Goal: Task Accomplishment & Management: Use online tool/utility

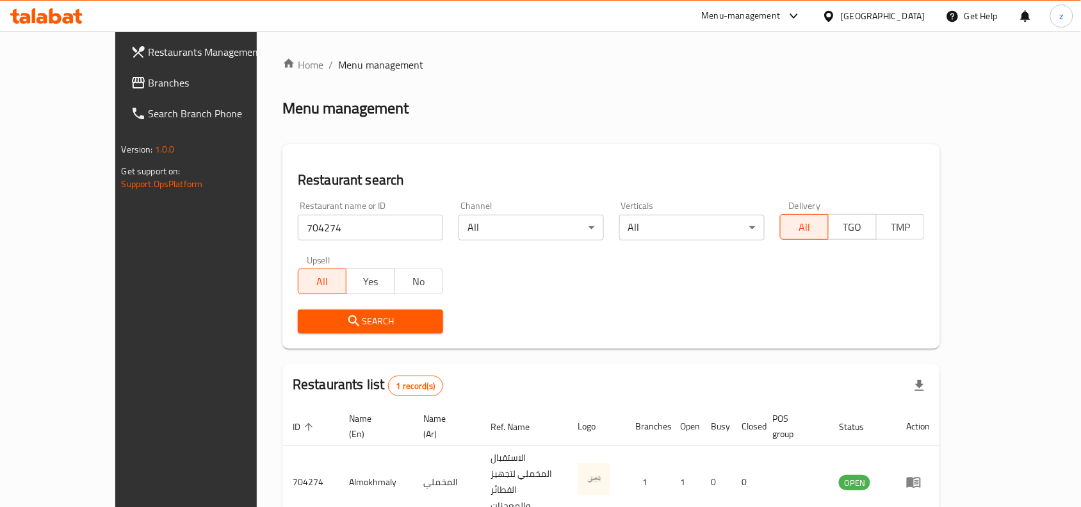
click at [149, 88] on span "Branches" at bounding box center [217, 82] width 137 height 15
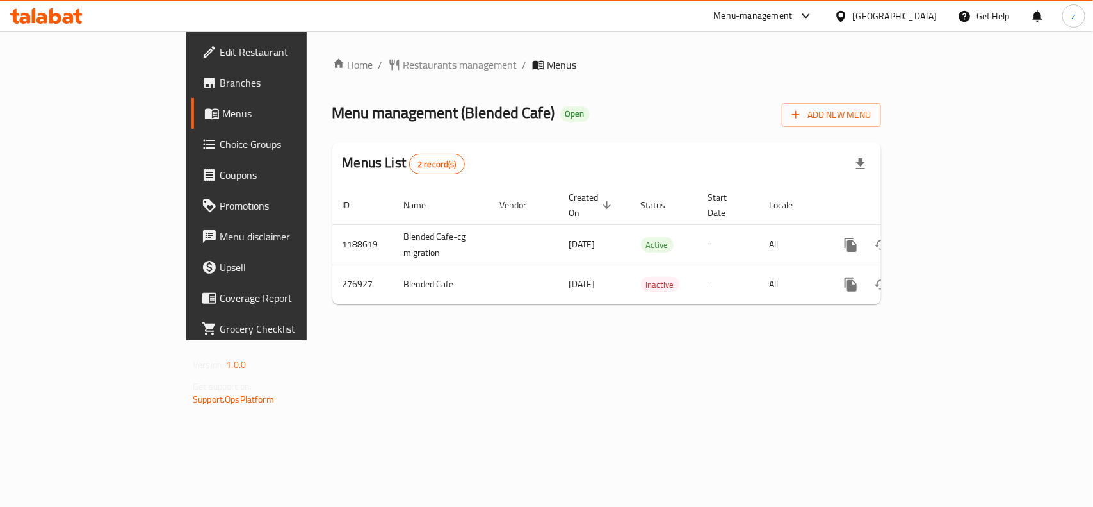
click at [220, 54] on span "Edit Restaurant" at bounding box center [289, 51] width 139 height 15
click at [403, 69] on span "Restaurants management" at bounding box center [460, 64] width 114 height 15
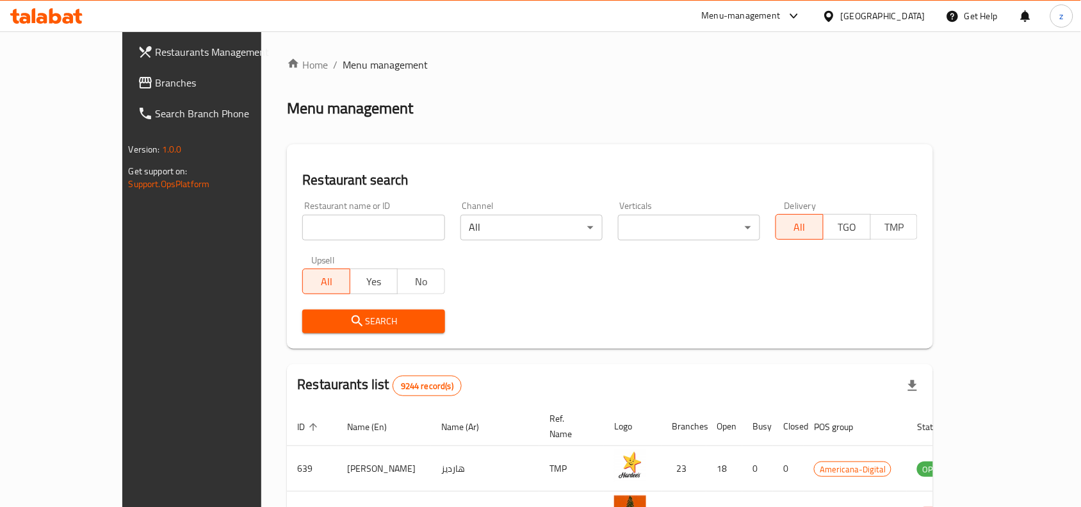
click at [314, 227] on input "search" at bounding box center [373, 228] width 142 height 26
paste input "628052"
type input "628052"
click at [384, 329] on button "Search" at bounding box center [373, 321] width 142 height 24
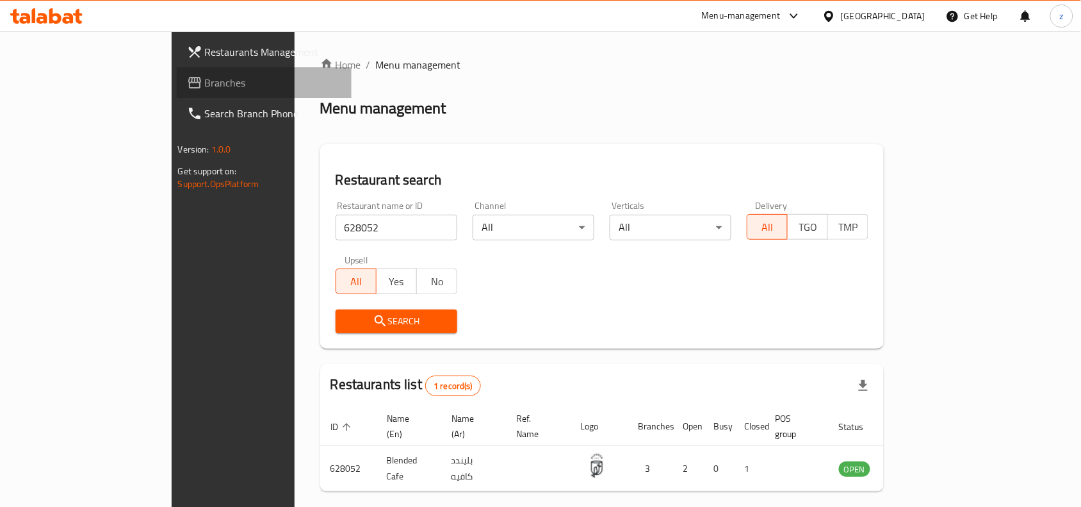
click at [205, 81] on span "Branches" at bounding box center [273, 82] width 137 height 15
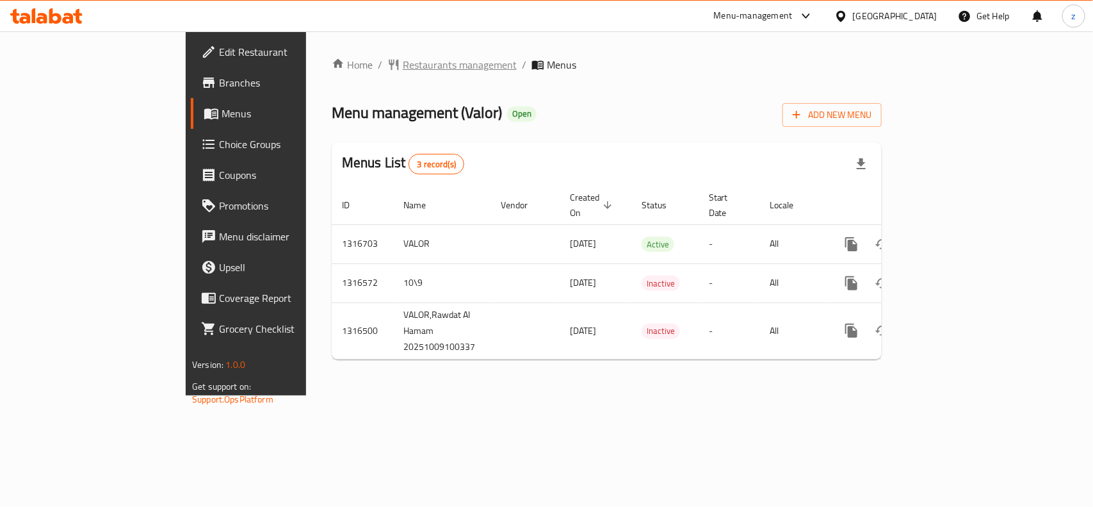
click at [403, 59] on span "Restaurants management" at bounding box center [460, 64] width 114 height 15
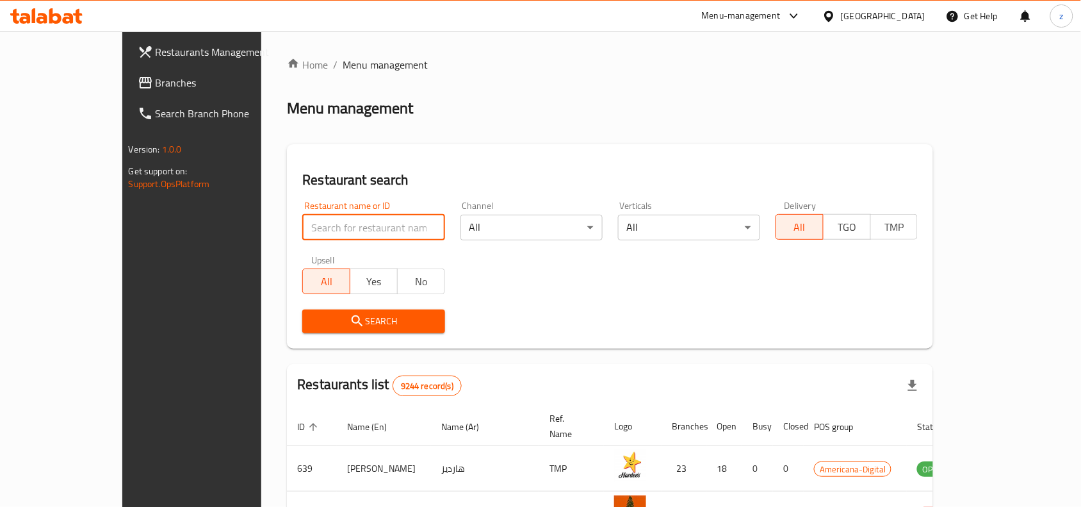
click at [324, 227] on input "search" at bounding box center [373, 228] width 142 height 26
paste input "707699"
type input "707699"
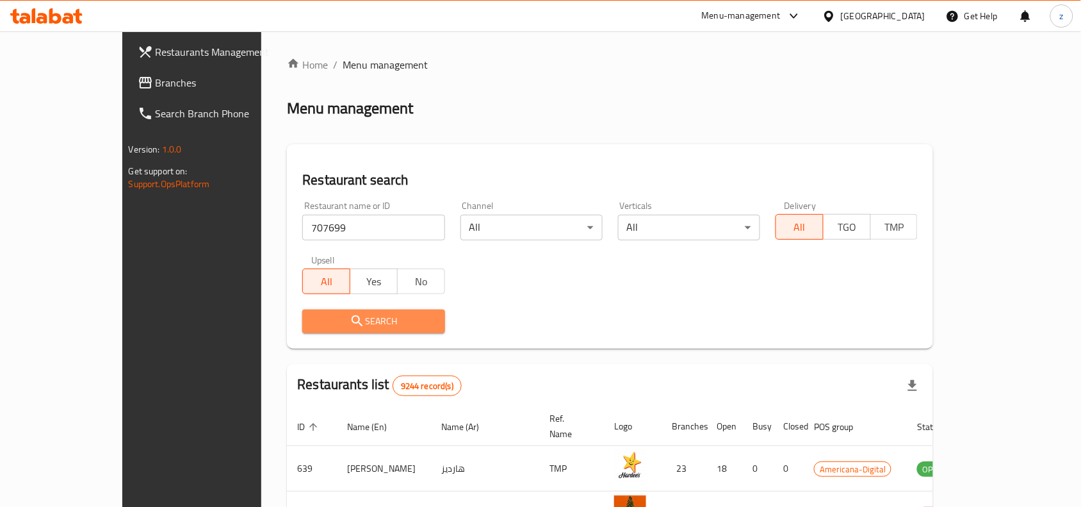
click at [362, 323] on span "Search" at bounding box center [374, 321] width 122 height 16
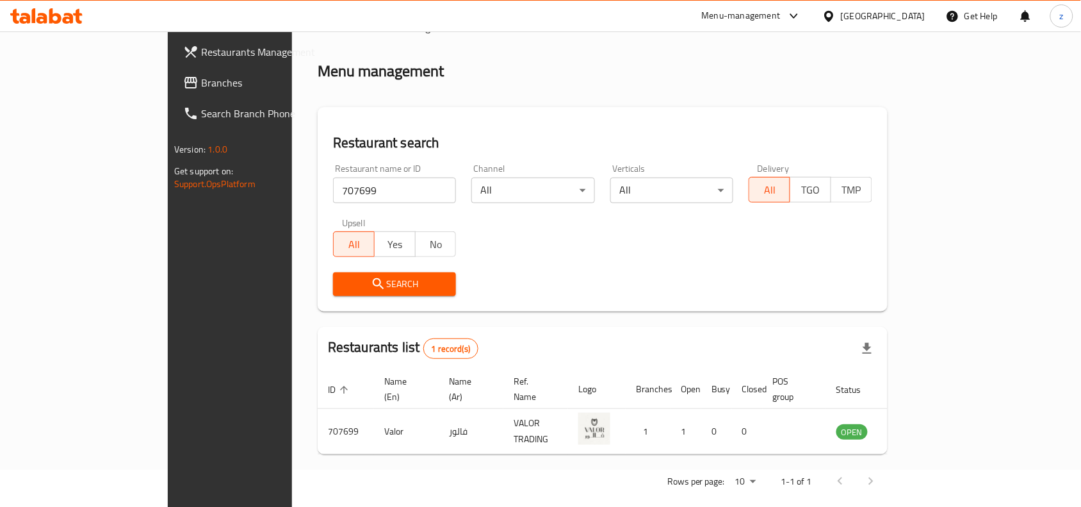
scroll to position [40, 0]
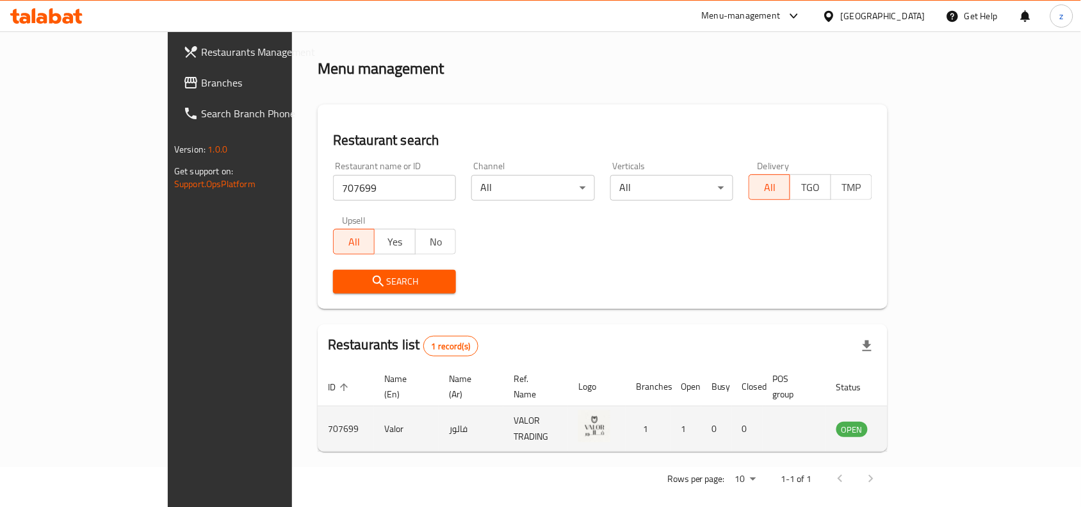
click at [826, 421] on td "enhanced table" at bounding box center [794, 428] width 63 height 45
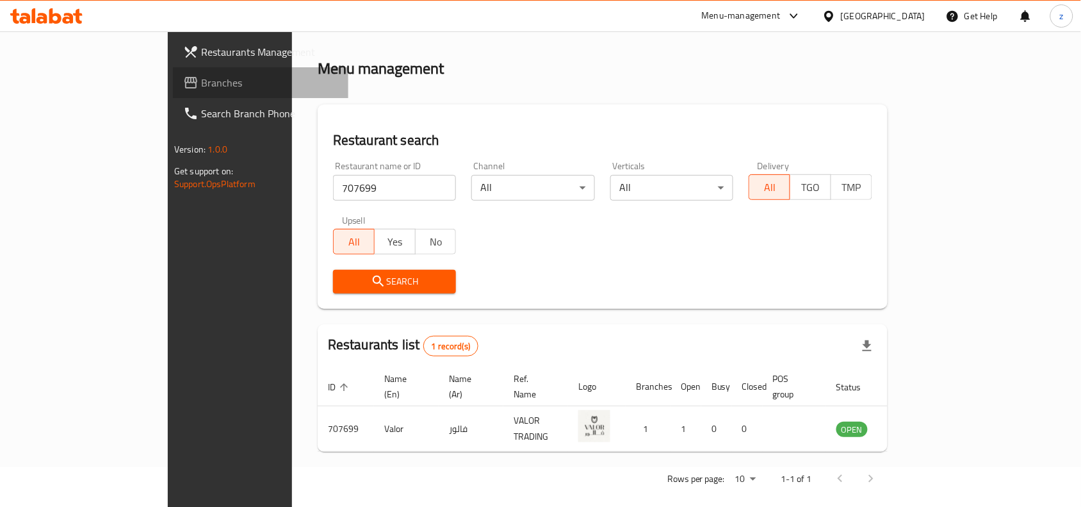
click at [201, 78] on span "Branches" at bounding box center [269, 82] width 137 height 15
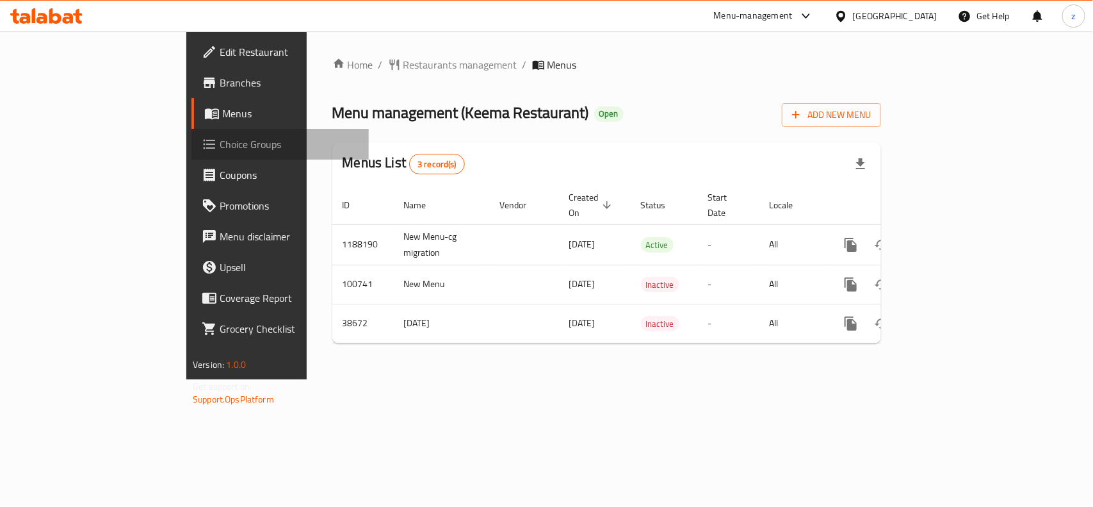
click at [220, 147] on span "Choice Groups" at bounding box center [289, 143] width 139 height 15
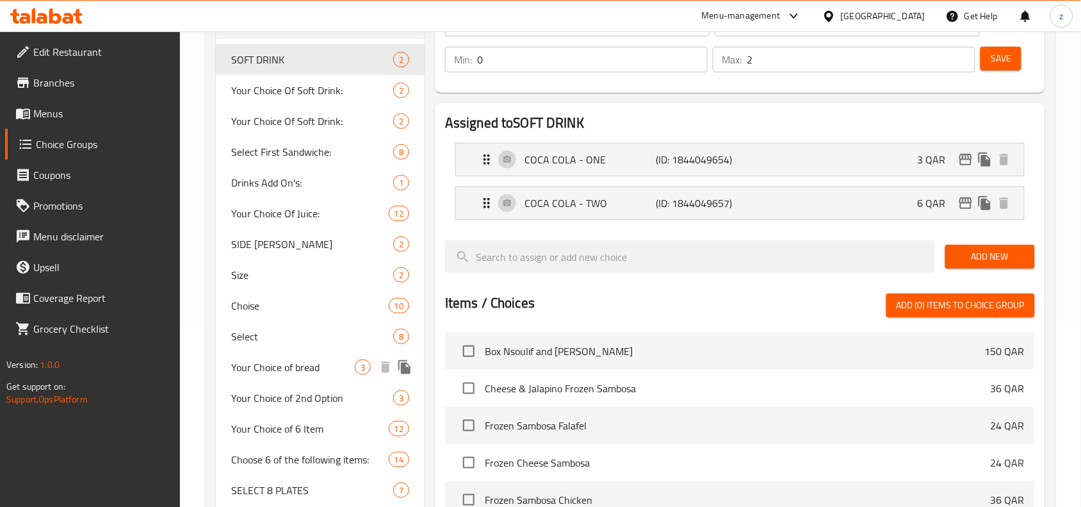
scroll to position [19, 0]
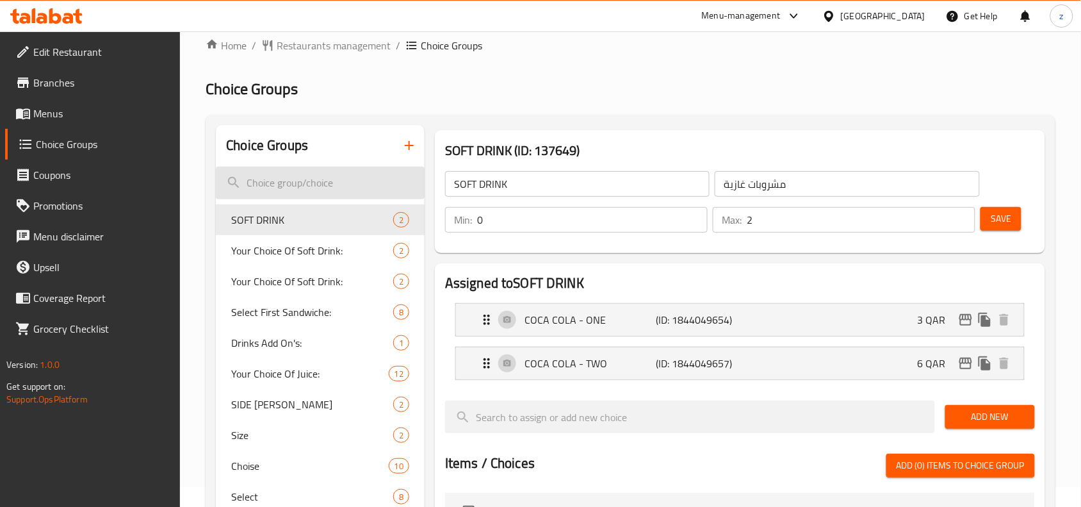
click at [303, 186] on input "search" at bounding box center [320, 183] width 209 height 33
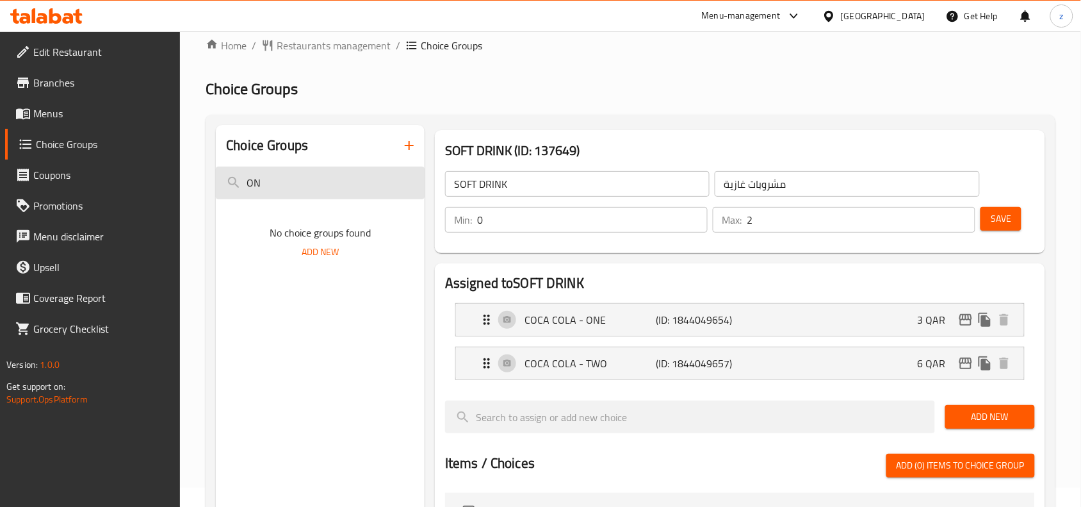
type input "O"
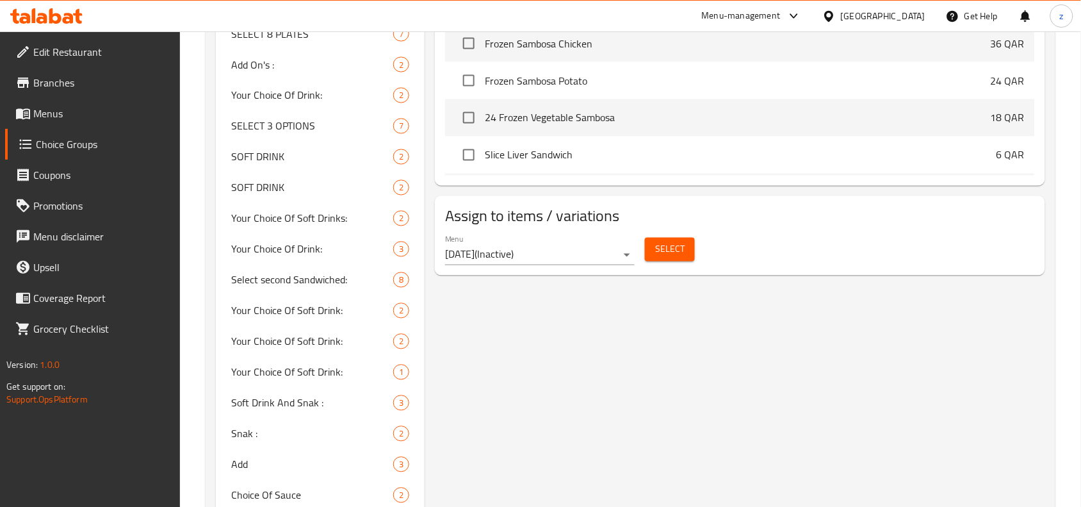
scroll to position [580, 0]
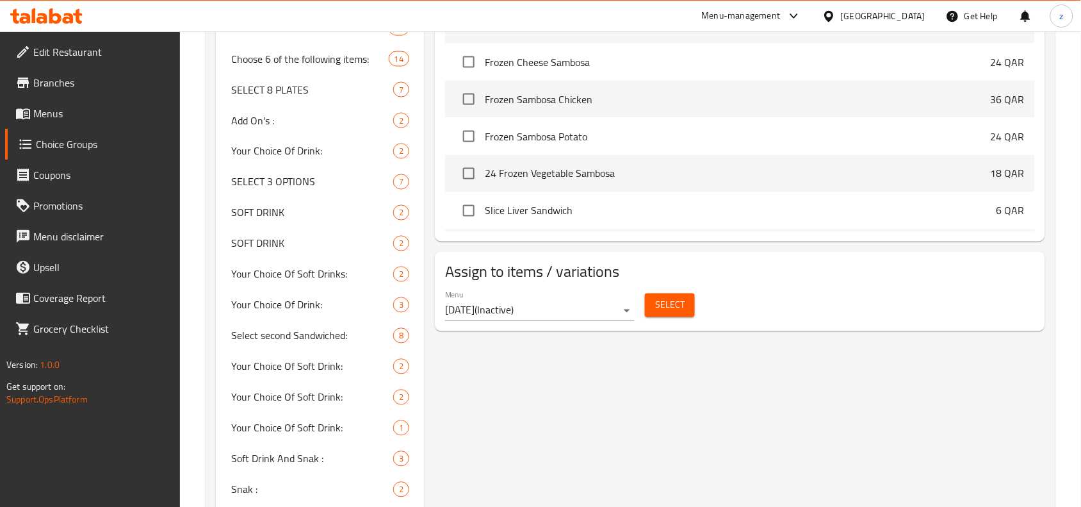
click at [501, 432] on div "SOFT DRINK (ID: 137649) SOFT DRINK ​ مشروبات غازية ​ Min: 0 ​ Max: 2 ​ Save Ass…" at bounding box center [738, 99] width 626 height 1068
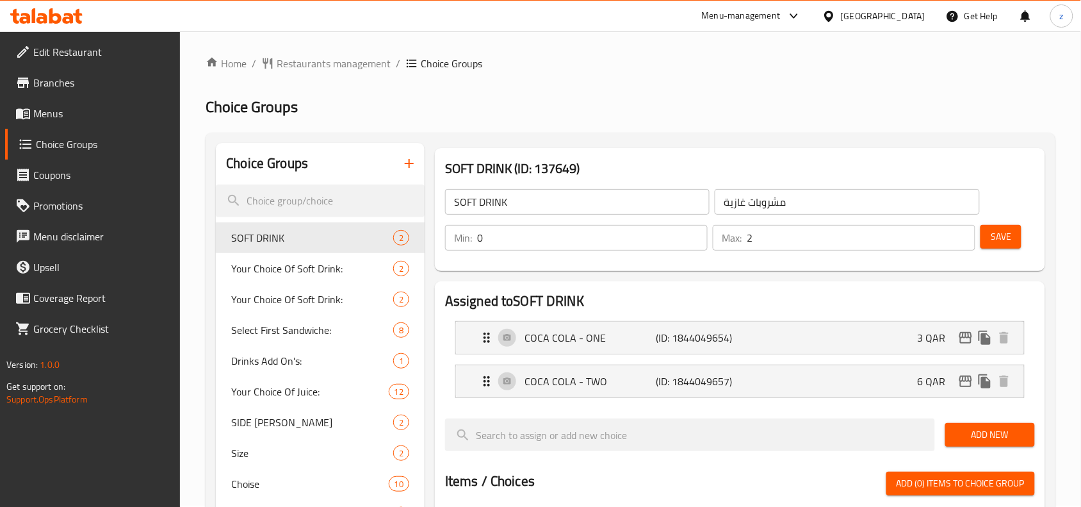
scroll to position [0, 0]
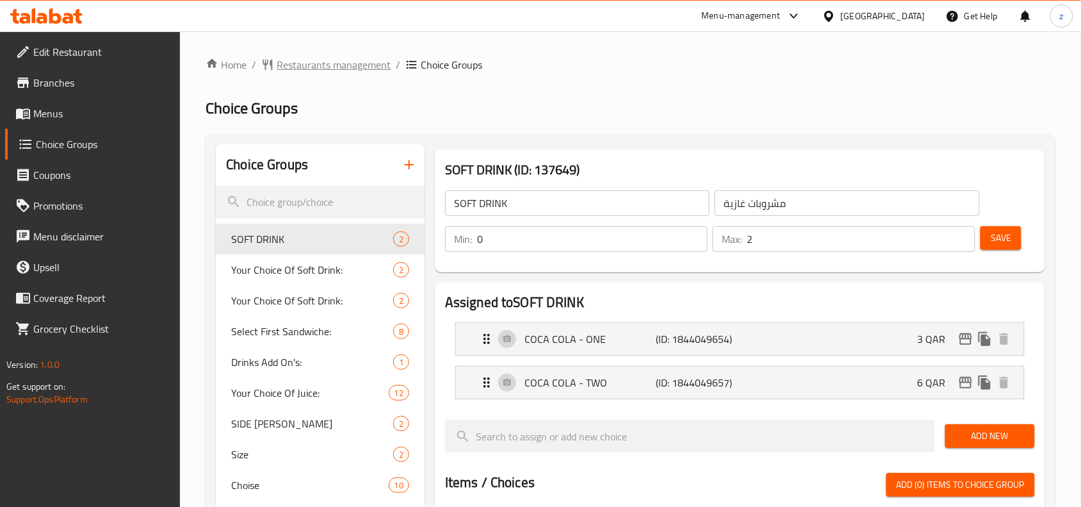
click at [340, 63] on span "Restaurants management" at bounding box center [334, 64] width 114 height 15
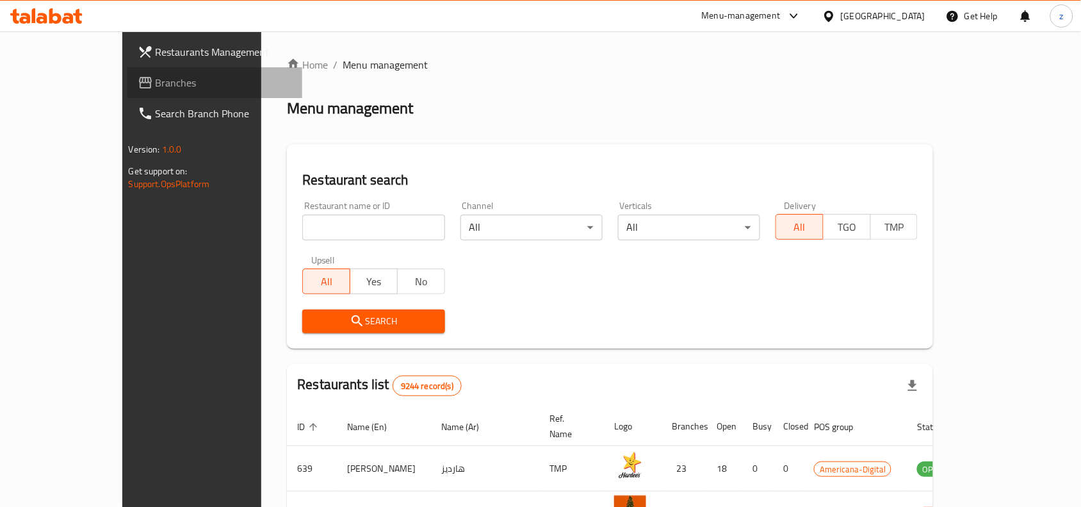
click at [156, 81] on span "Branches" at bounding box center [224, 82] width 137 height 15
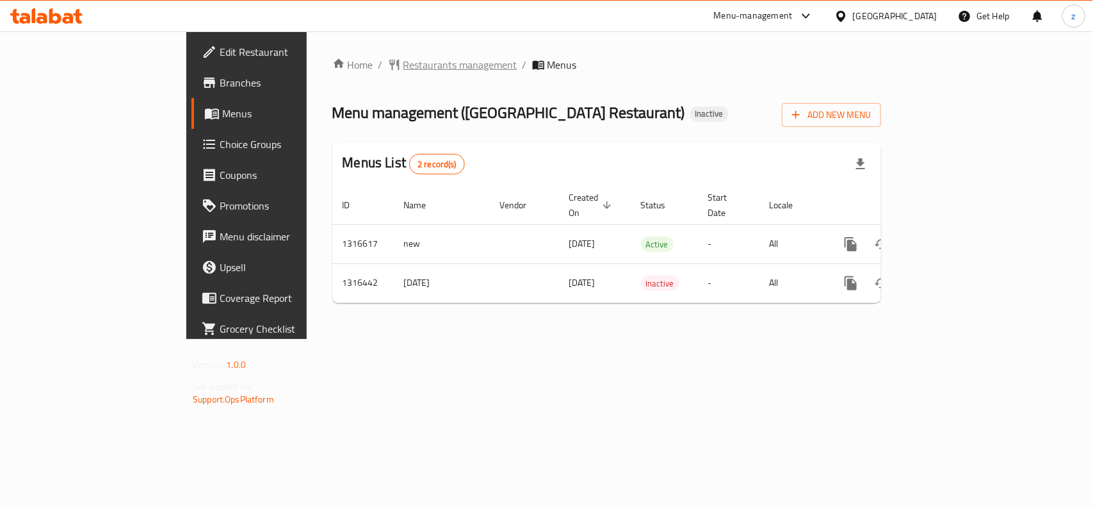
click at [403, 72] on span "Restaurants management" at bounding box center [460, 64] width 114 height 15
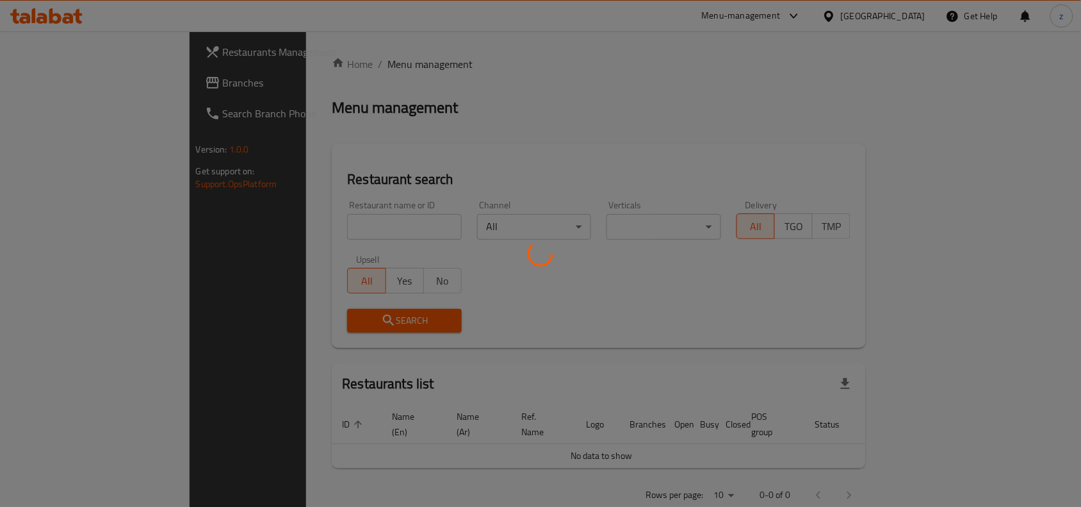
scroll to position [17, 0]
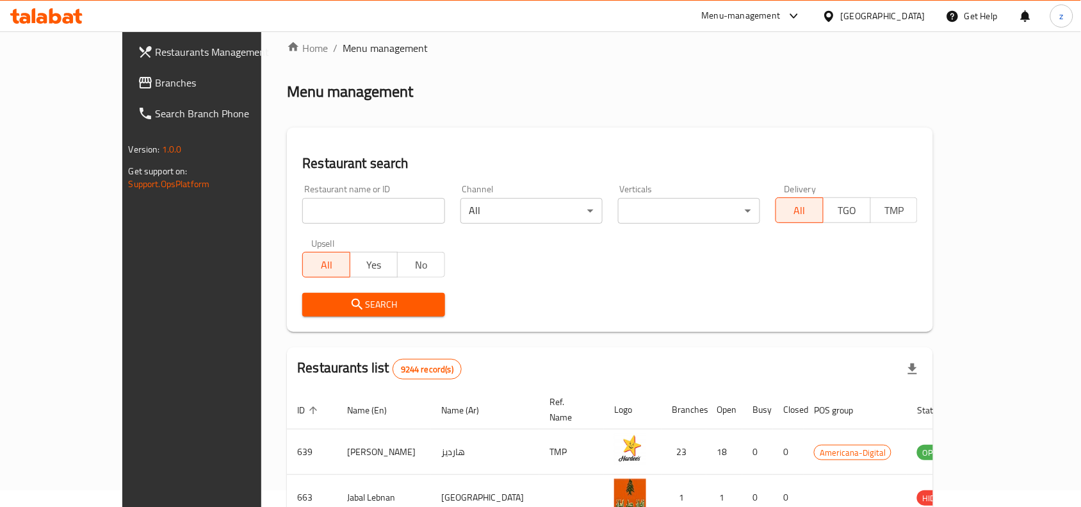
click at [302, 215] on input "search" at bounding box center [373, 211] width 142 height 26
paste input "707683"
type input "707683"
click at [321, 306] on span "Search" at bounding box center [374, 305] width 122 height 16
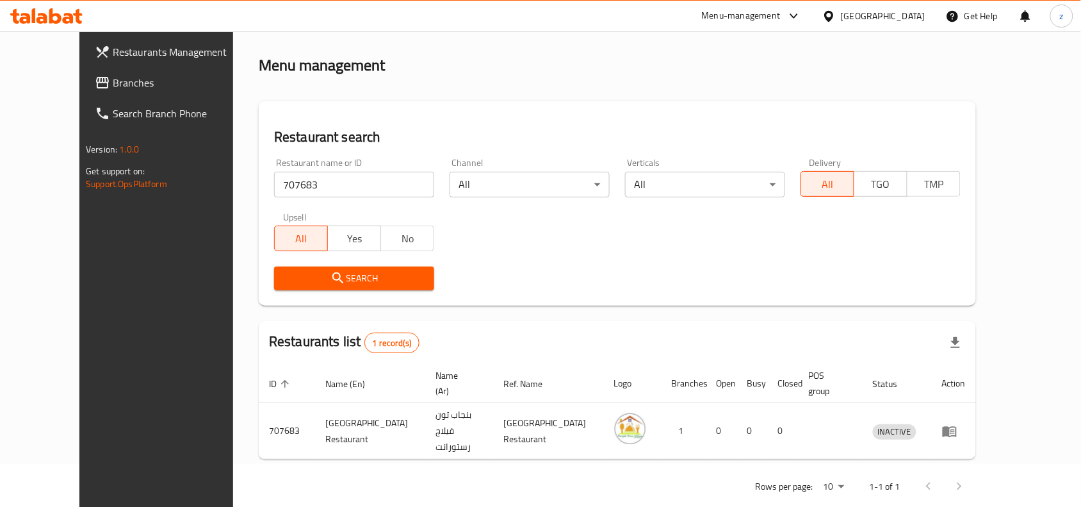
scroll to position [54, 0]
